Goal: Obtain resource: Obtain resource

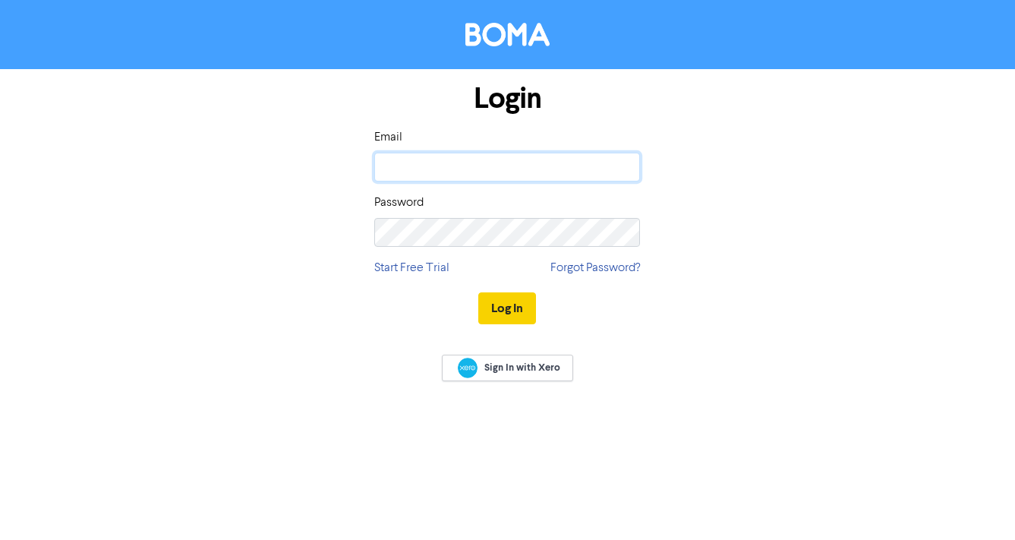
type input "[PERSON_NAME][EMAIL_ADDRESS][DOMAIN_NAME]"
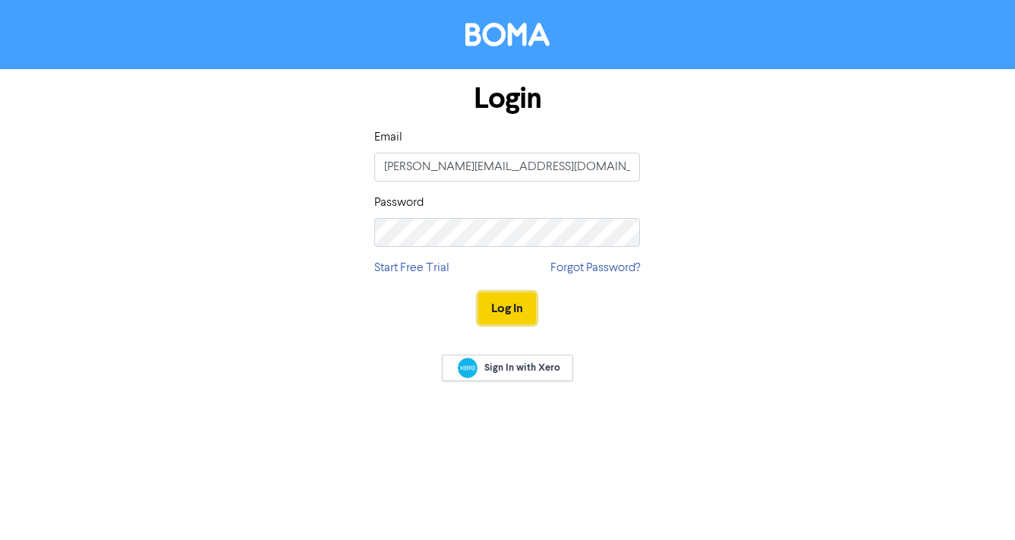
click at [513, 316] on button "Log In" at bounding box center [507, 308] width 58 height 32
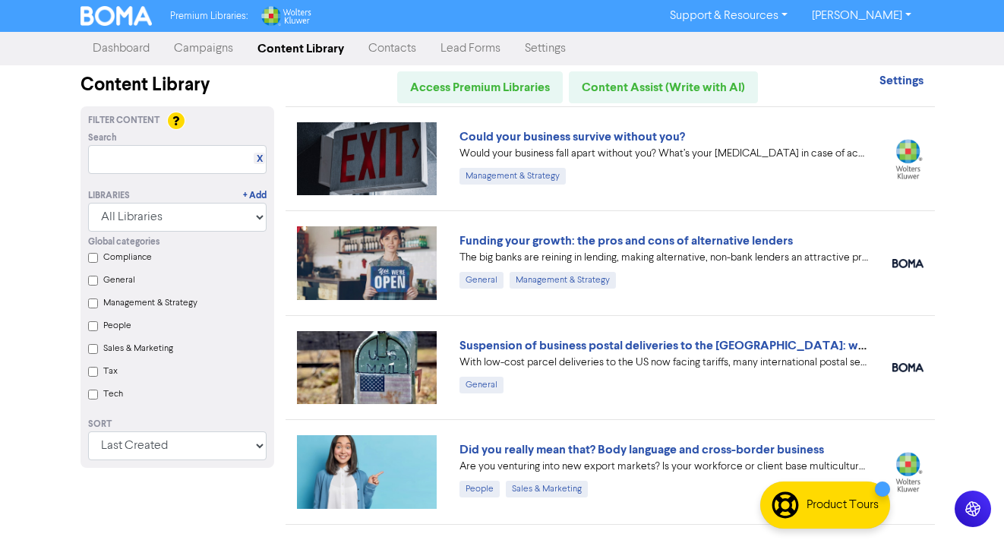
click at [96, 348] on Marketing "Sales & Marketing" at bounding box center [93, 349] width 10 height 10
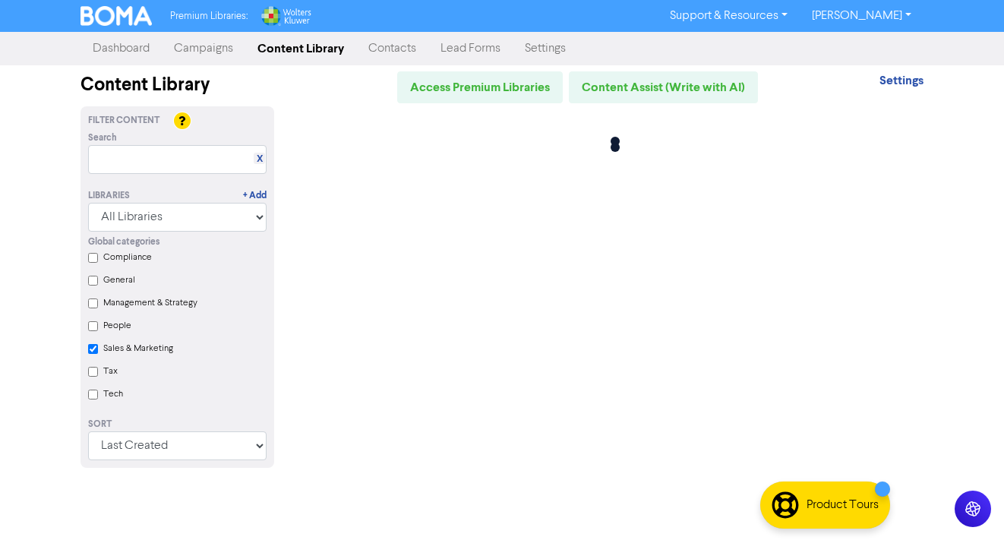
checkbox Marketing "true"
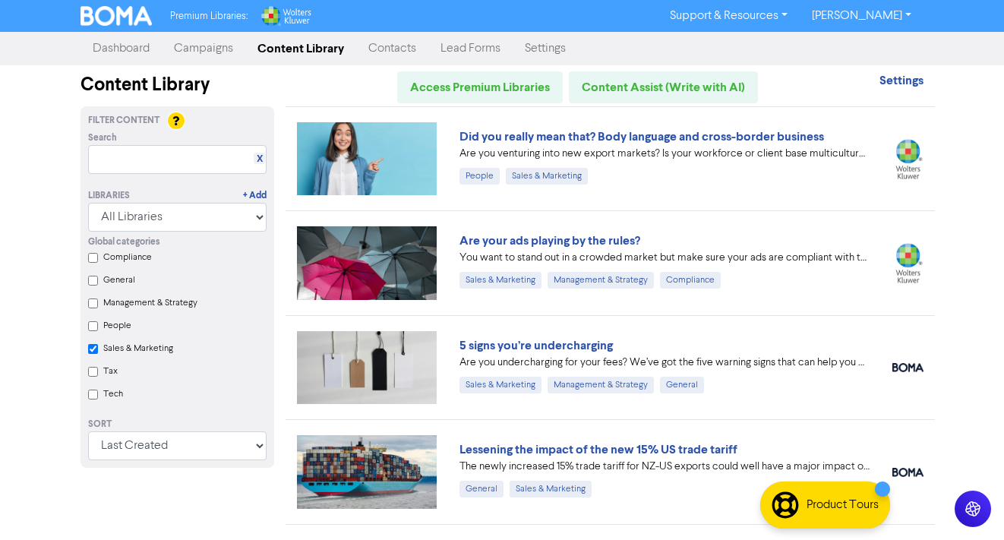
click at [390, 360] on img at bounding box center [367, 367] width 140 height 73
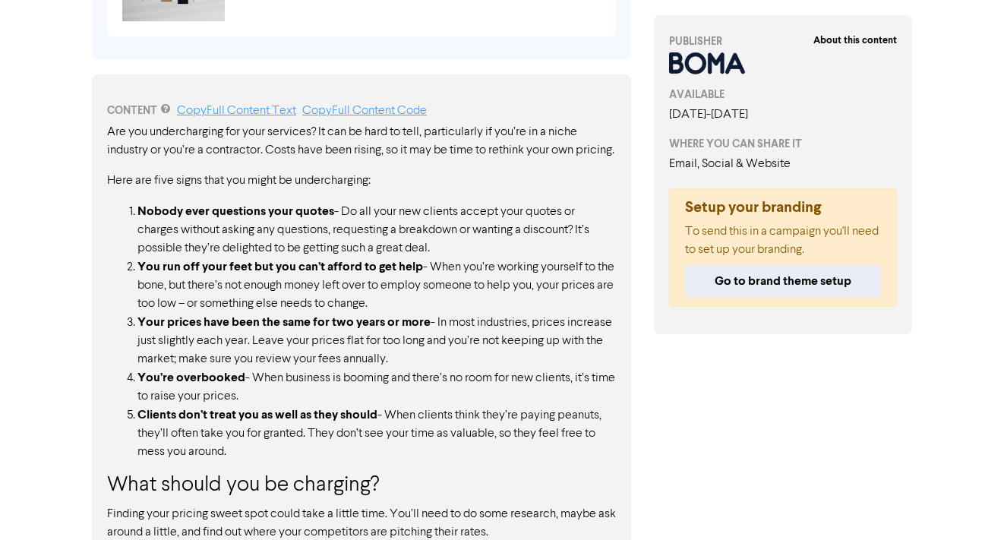
scroll to position [519, 0]
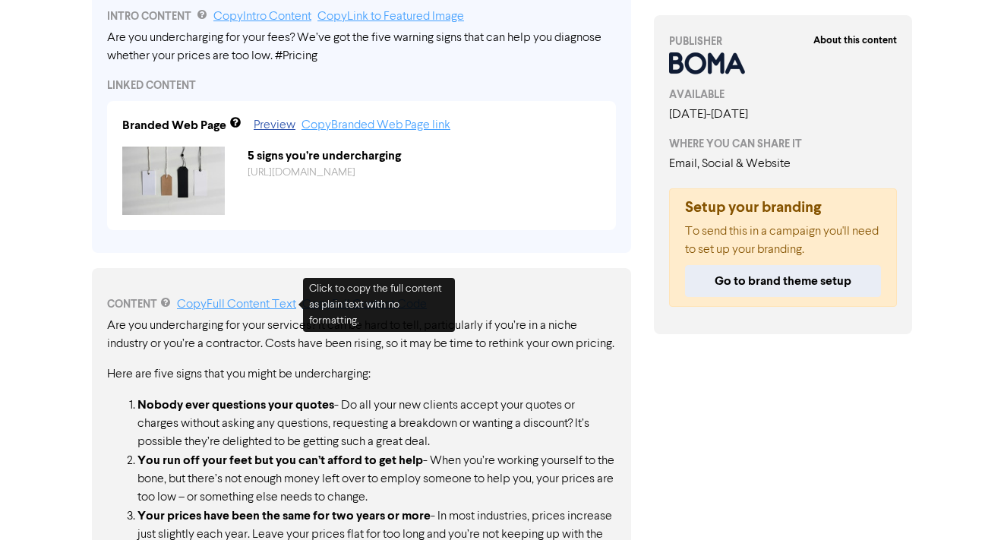
click at [238, 304] on link "Copy Full Content Text" at bounding box center [236, 304] width 119 height 12
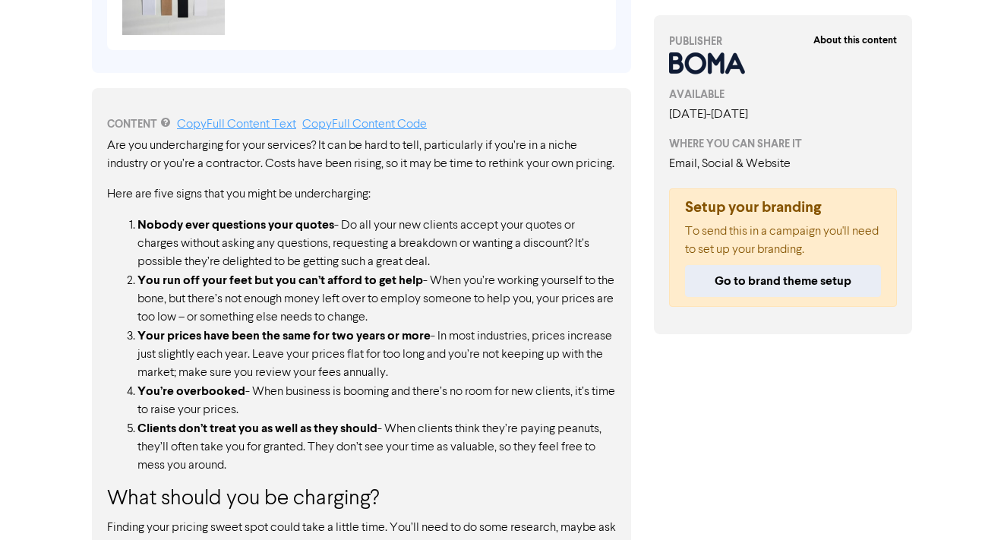
scroll to position [712, 0]
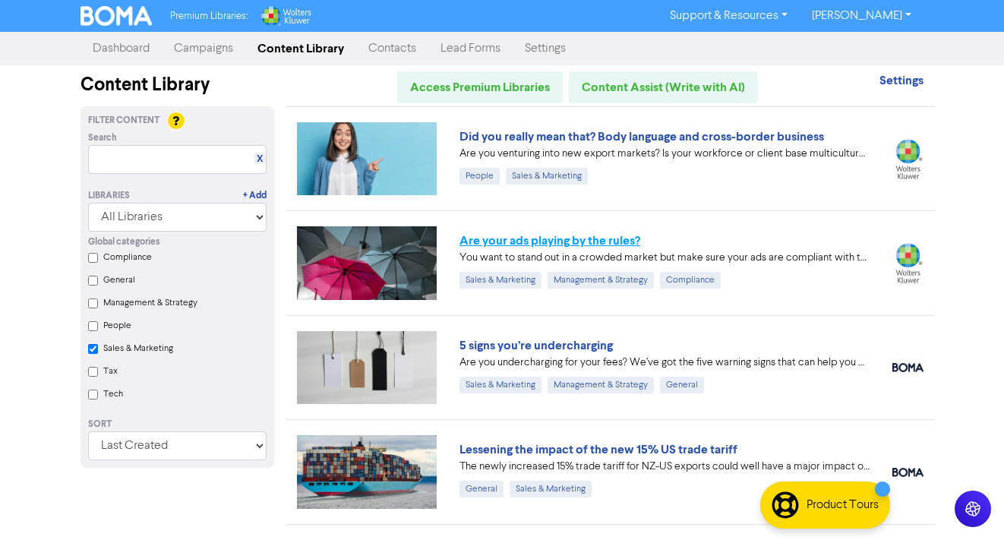
click at [549, 238] on link "Are your ads playing by the rules?" at bounding box center [549, 240] width 181 height 15
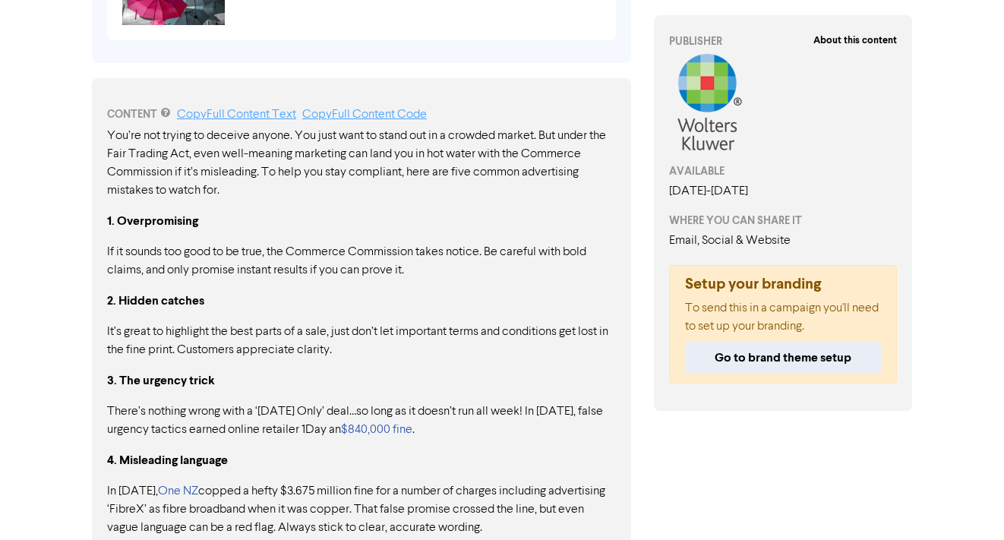
scroll to position [642, 0]
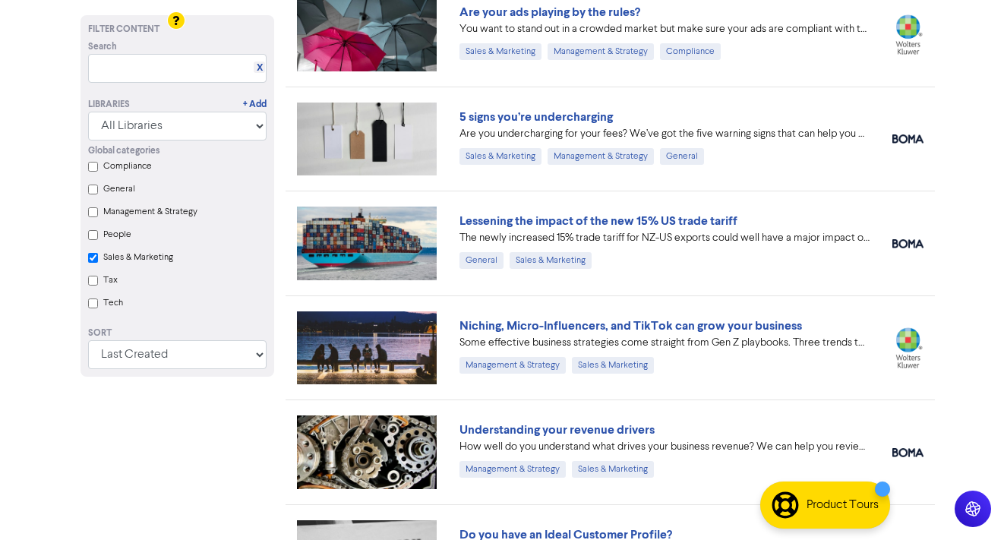
scroll to position [241, 0]
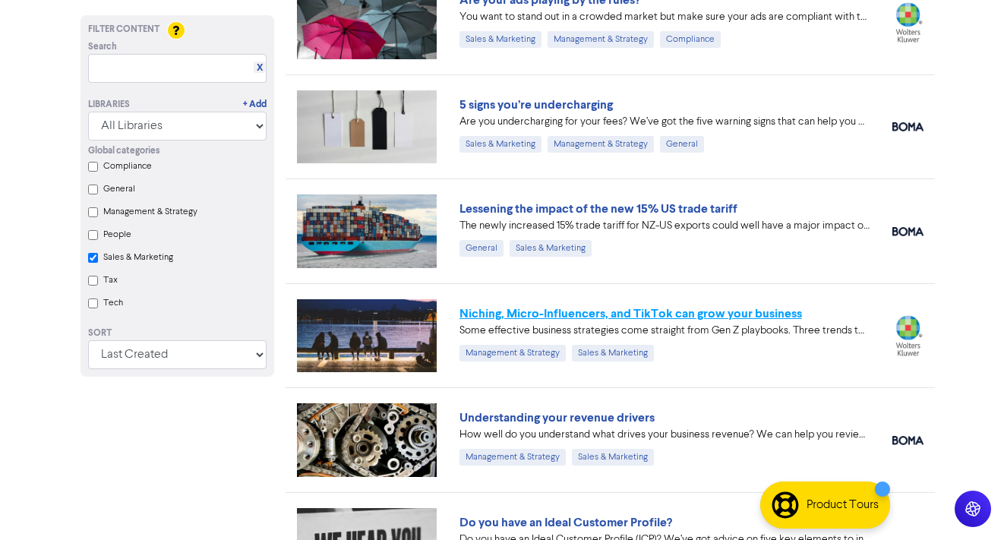
click at [479, 311] on link "Niching, Micro-Influencers, and TikTok can grow your business" at bounding box center [630, 313] width 343 height 15
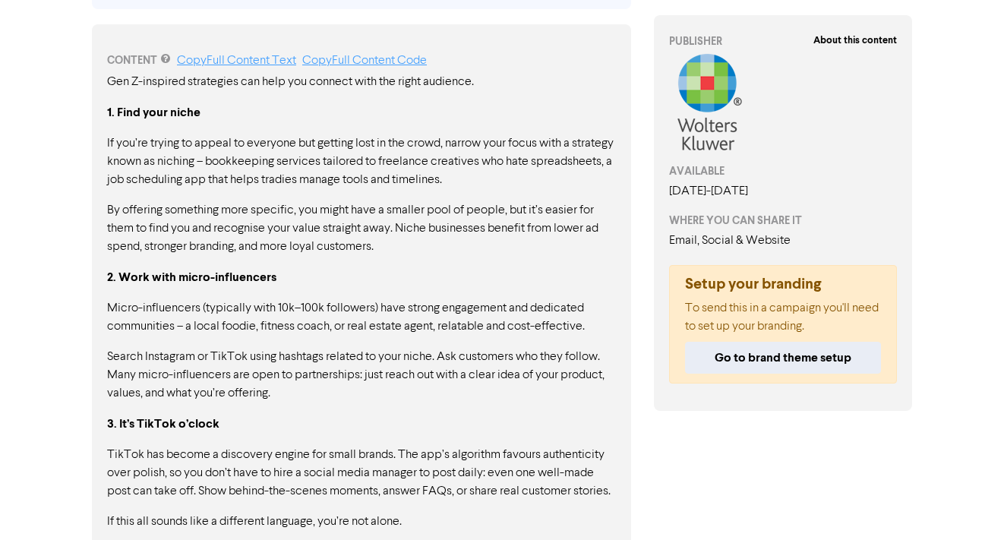
scroll to position [466, 0]
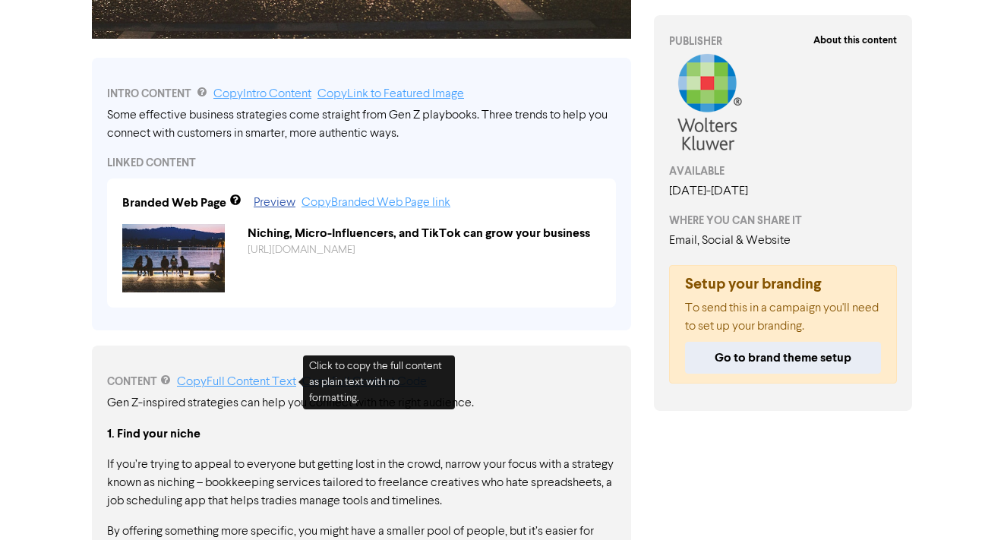
click at [216, 380] on link "Copy Full Content Text" at bounding box center [236, 382] width 119 height 12
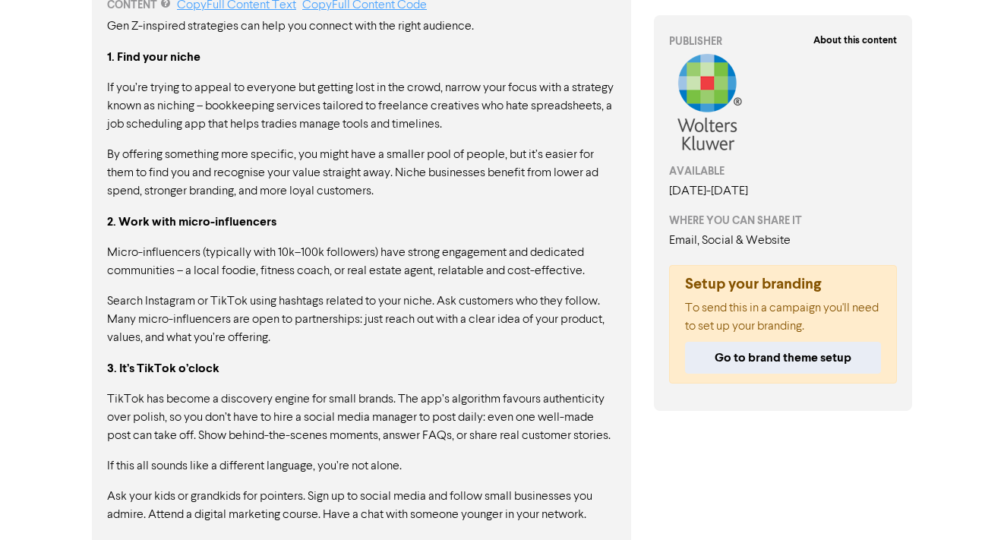
scroll to position [873, 0]
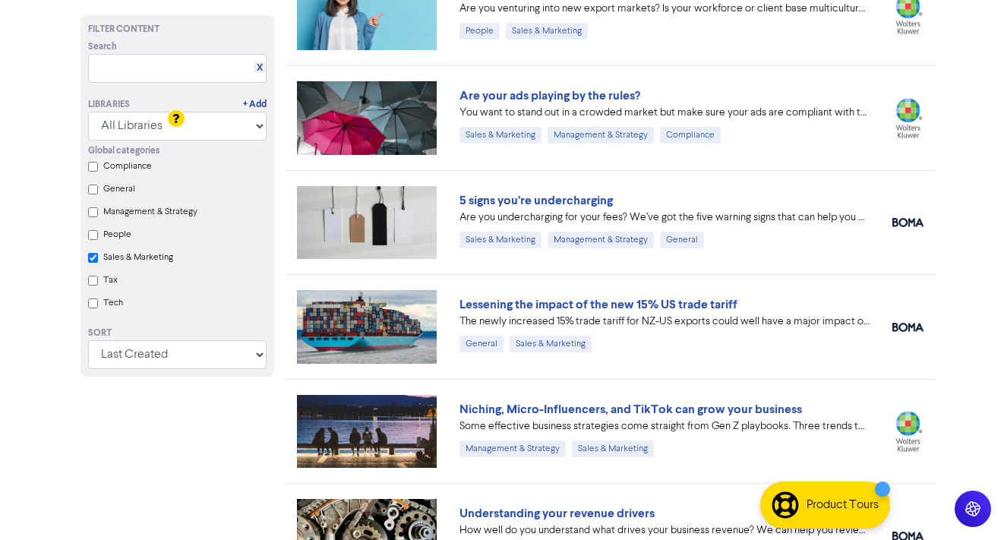
scroll to position [83, 0]
